Goal: Information Seeking & Learning: Understand process/instructions

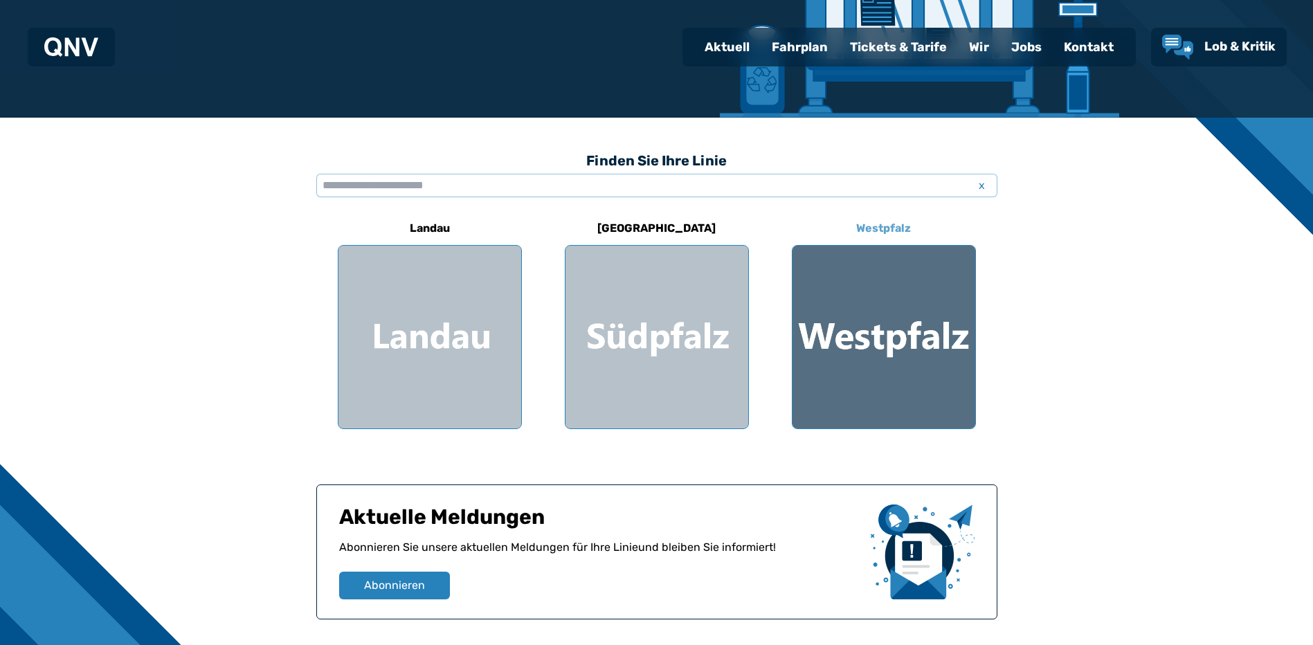
click at [871, 331] on div at bounding box center [884, 337] width 183 height 183
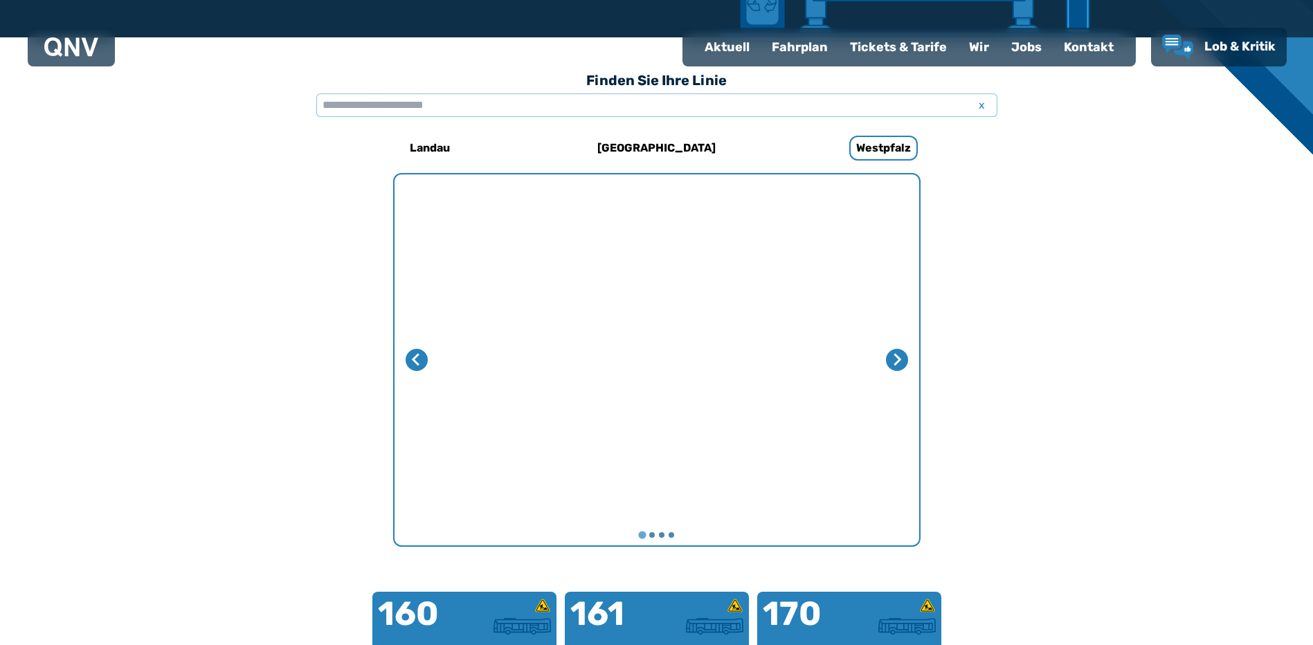
scroll to position [11, 0]
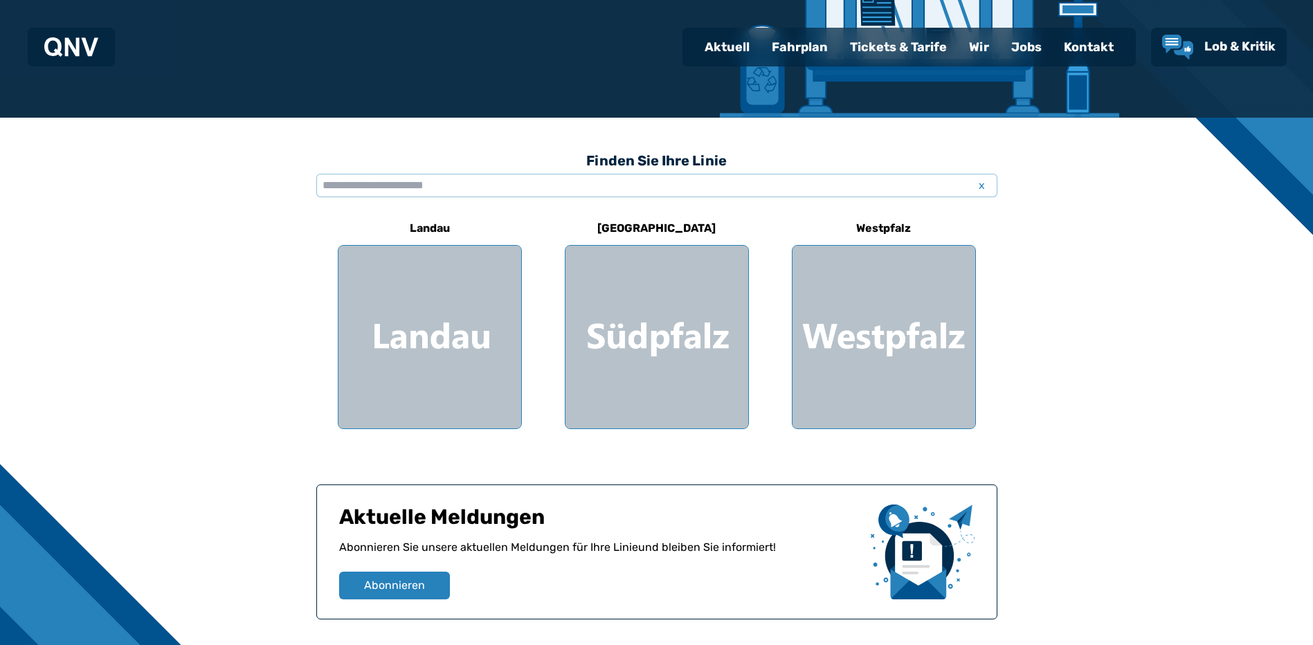
scroll to position [453, 0]
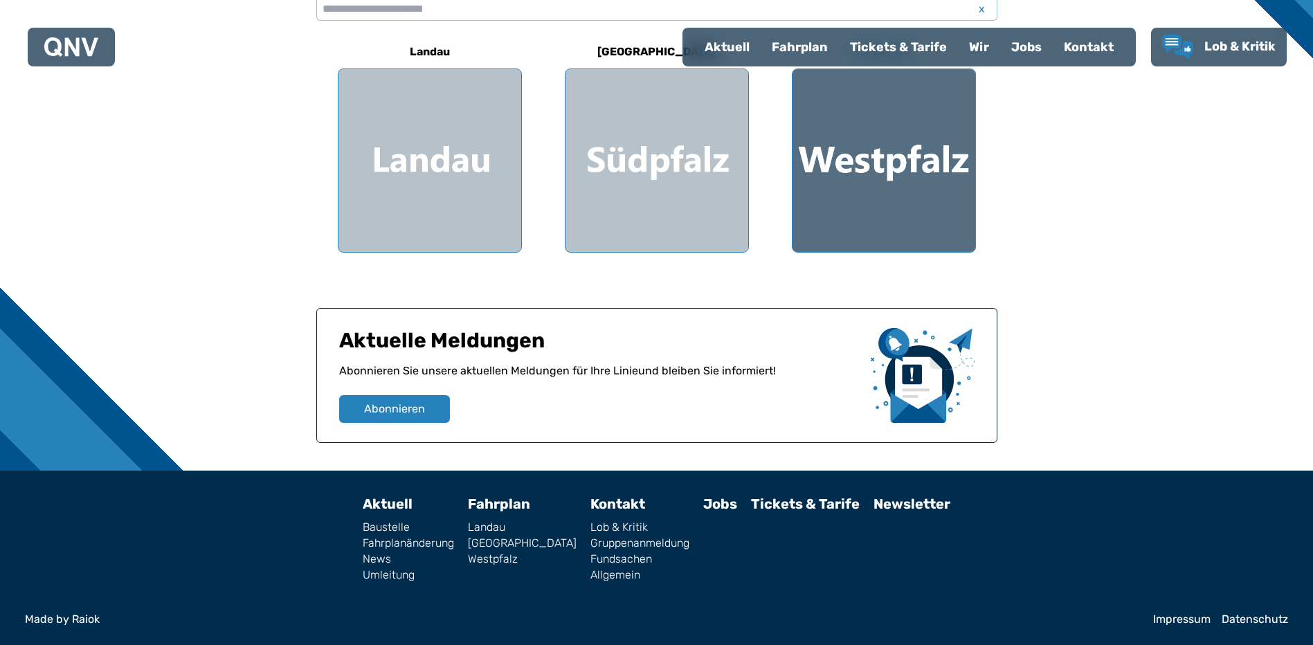
click at [920, 156] on div at bounding box center [884, 160] width 183 height 183
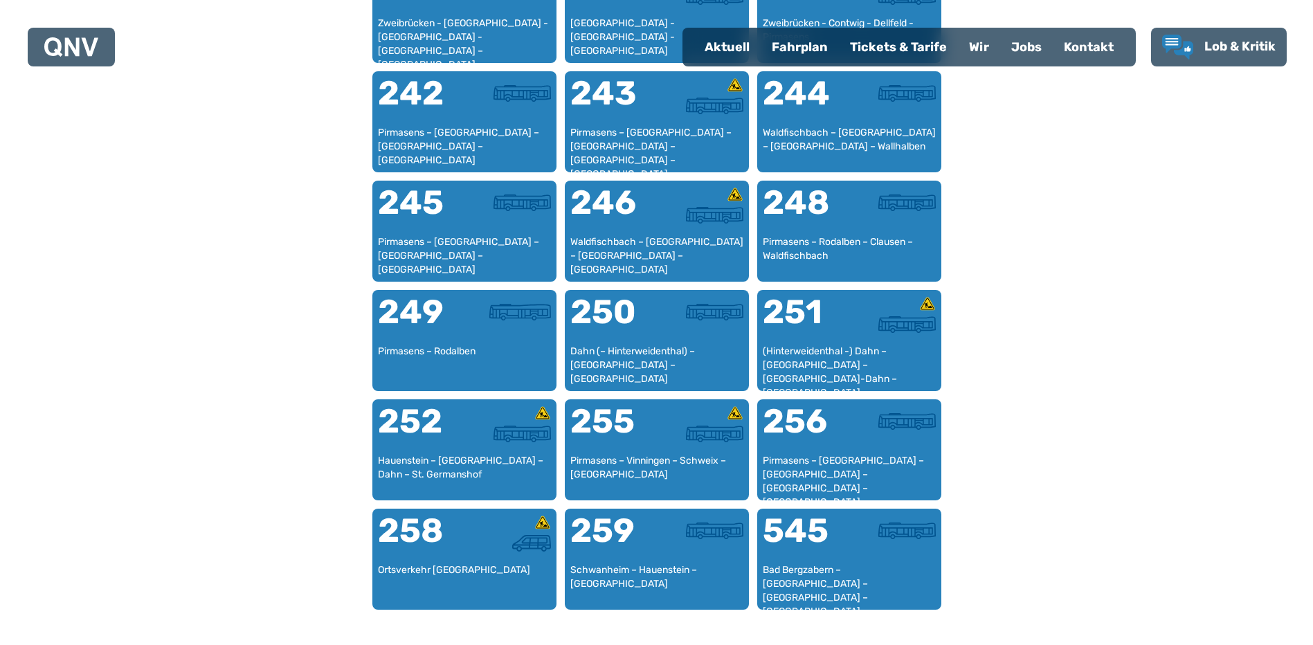
scroll to position [1811, 0]
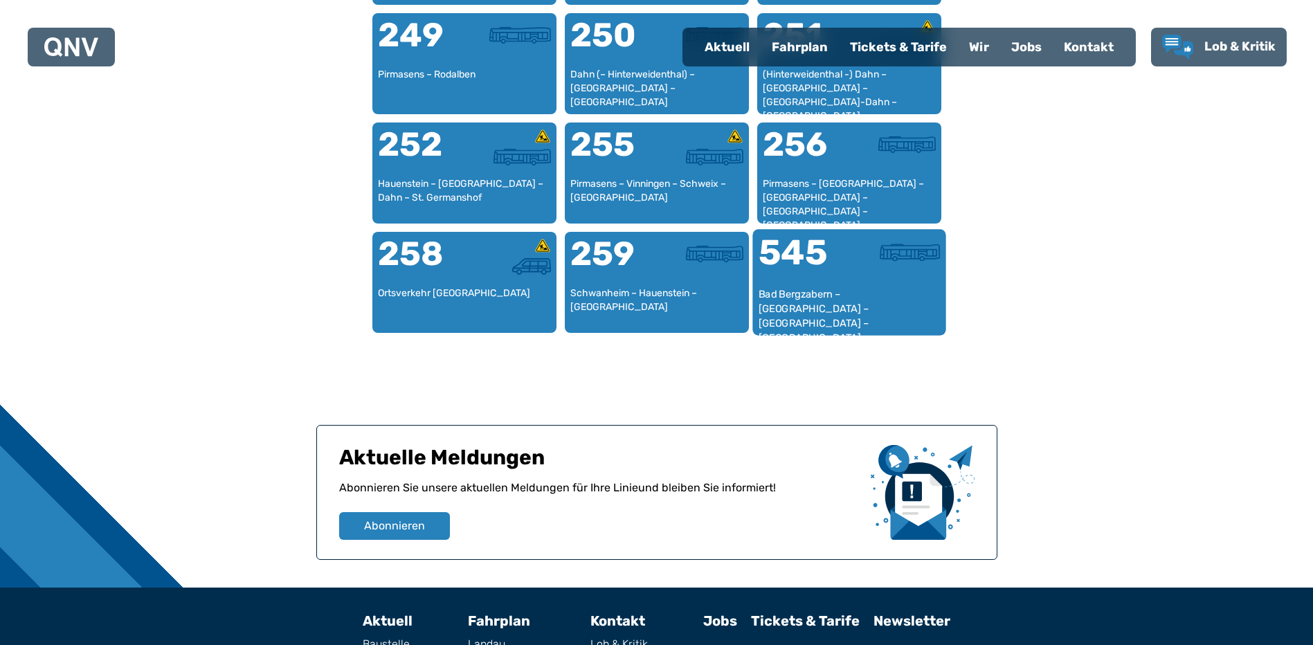
click at [816, 270] on div "545" at bounding box center [803, 261] width 91 height 52
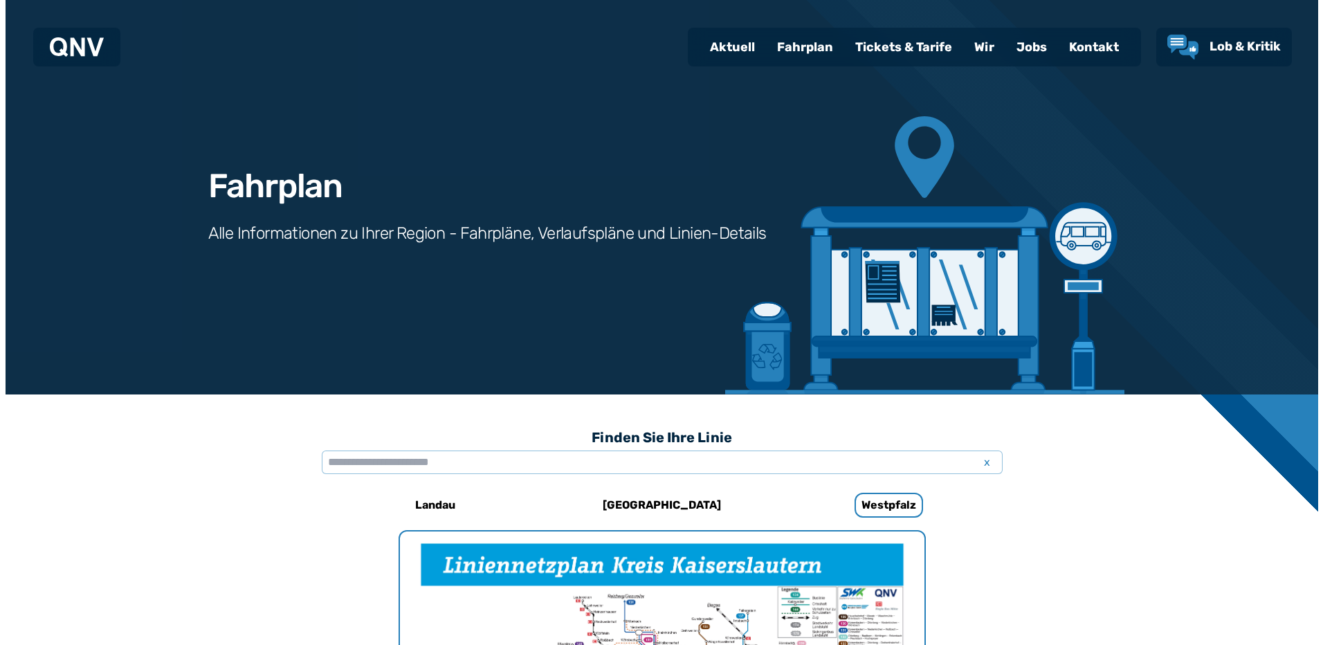
scroll to position [912, 0]
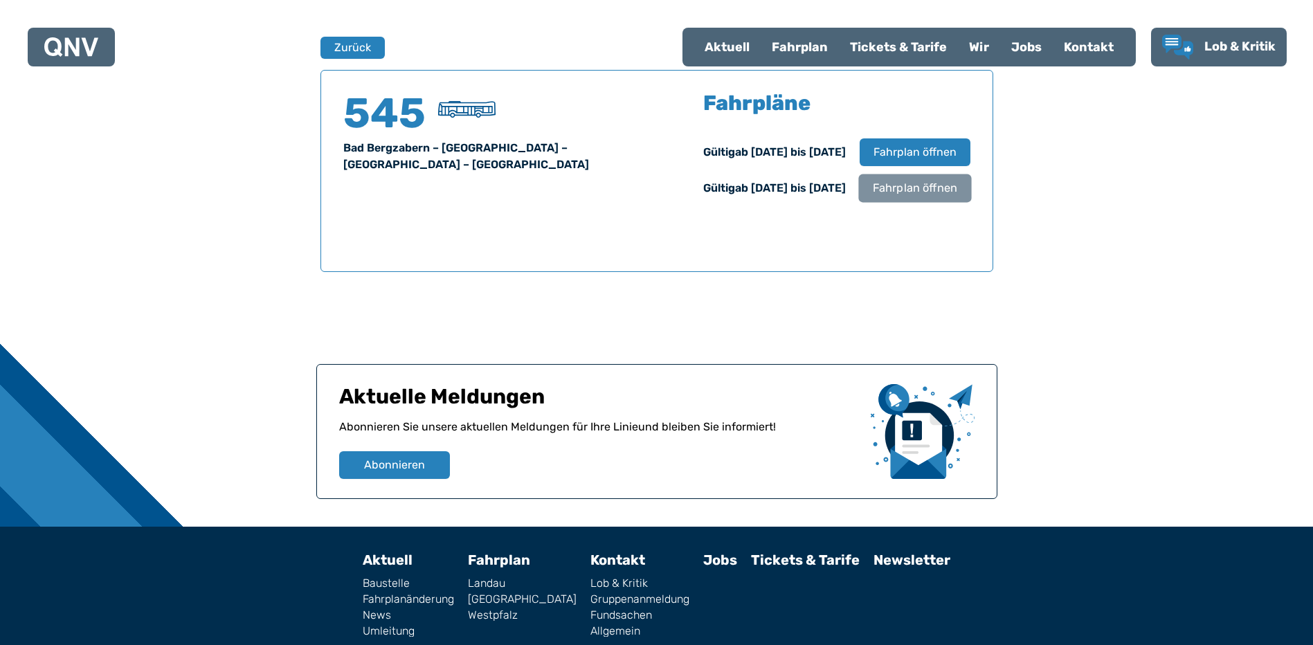
click at [900, 188] on span "Fahrplan öffnen" at bounding box center [914, 188] width 84 height 17
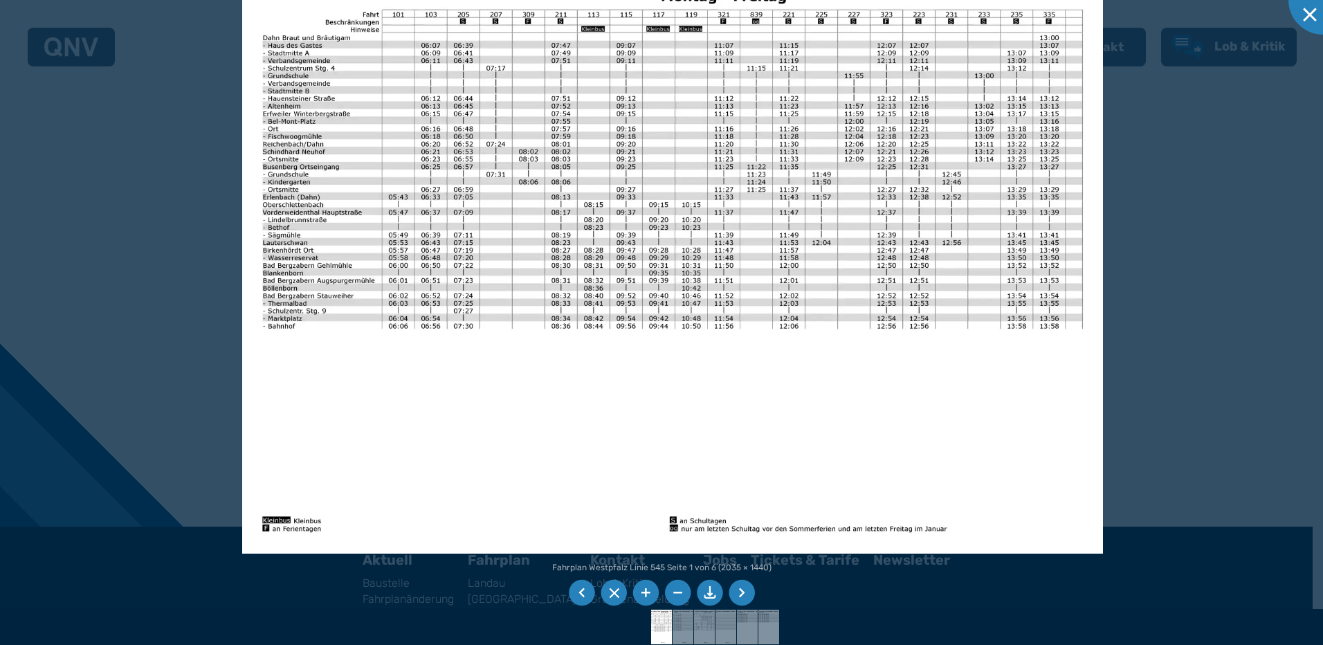
click at [745, 595] on li at bounding box center [742, 593] width 26 height 26
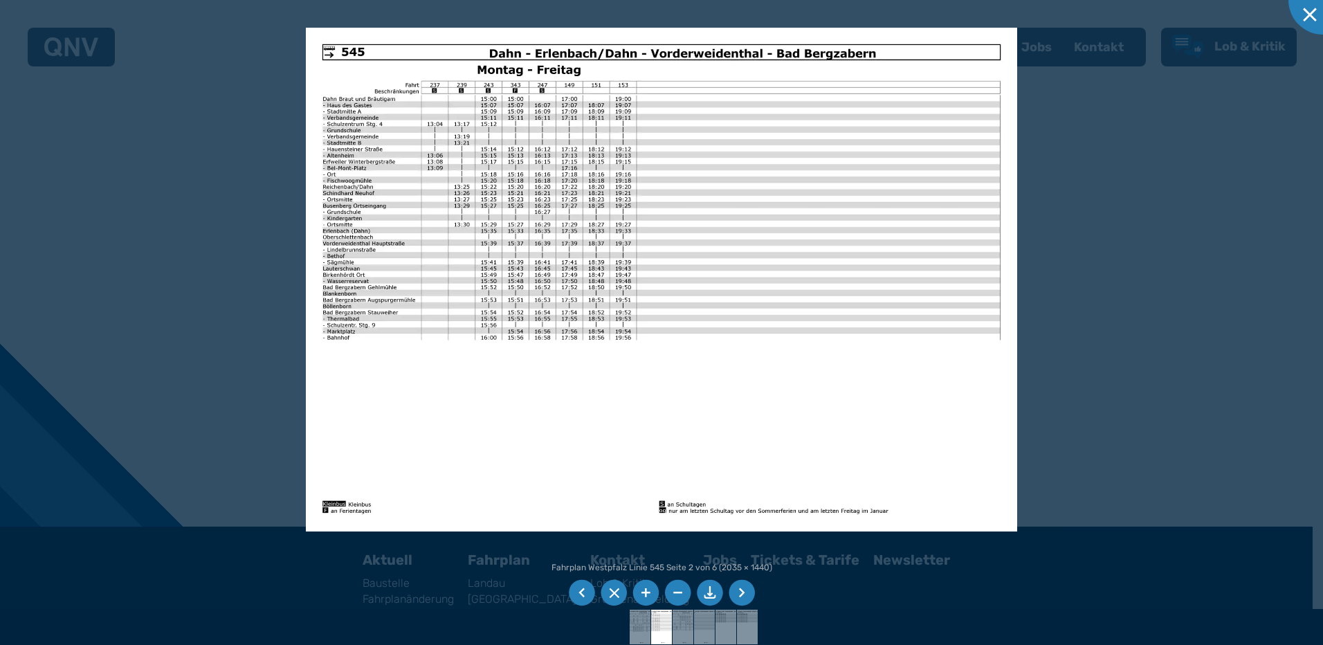
click at [745, 595] on li at bounding box center [742, 593] width 26 height 26
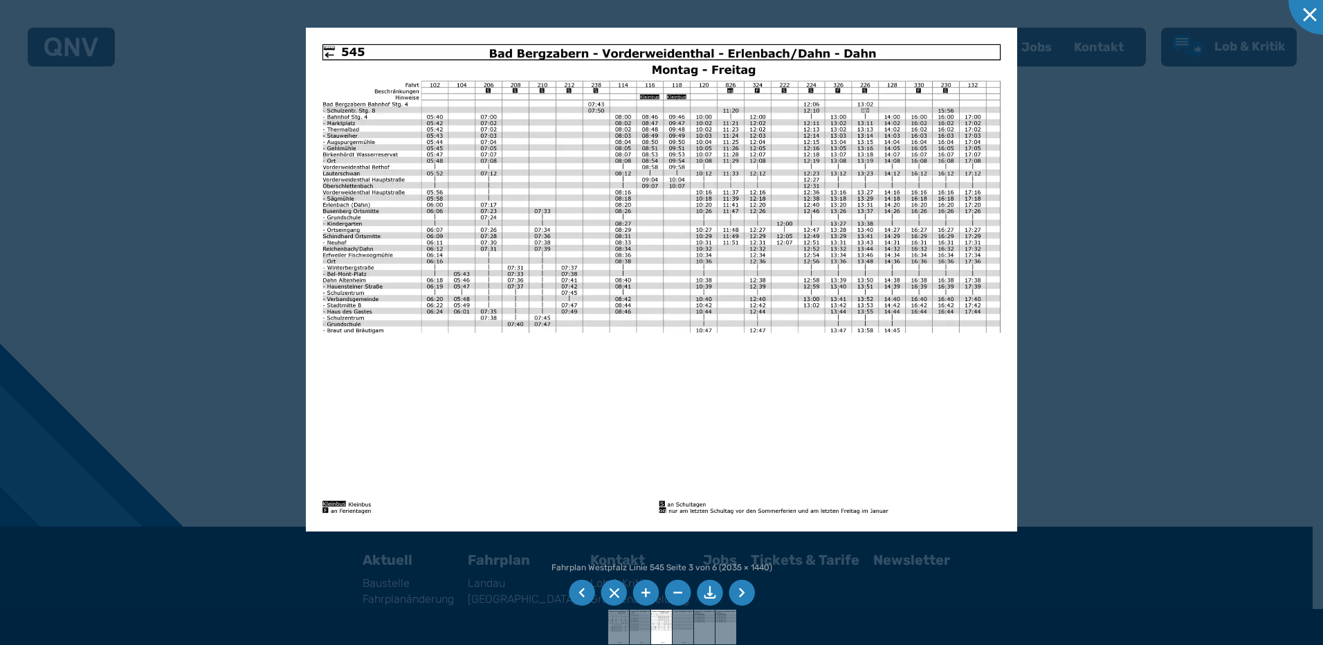
click at [745, 595] on li at bounding box center [742, 593] width 26 height 26
